Goal: Submit feedback/report problem

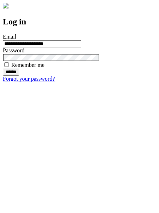
click at [19, 76] on input "******" at bounding box center [11, 72] width 16 height 7
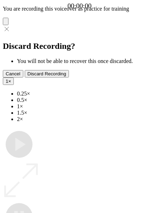
type input "**********"
